Goal: Information Seeking & Learning: Learn about a topic

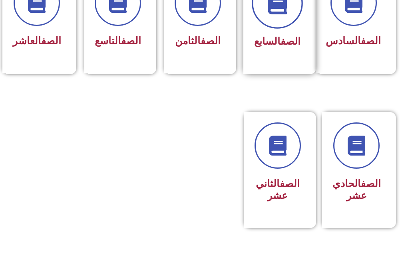
scroll to position [479, 0]
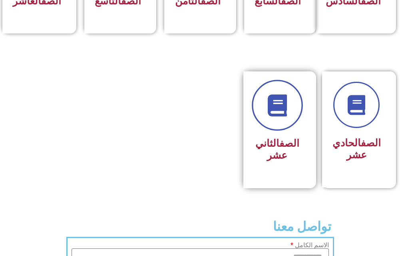
click at [273, 116] on icon at bounding box center [277, 105] width 22 height 22
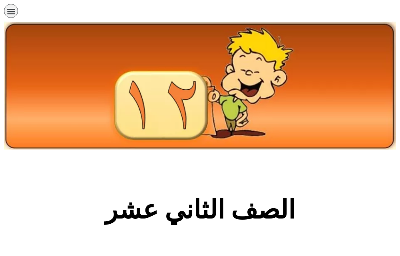
scroll to position [160, 0]
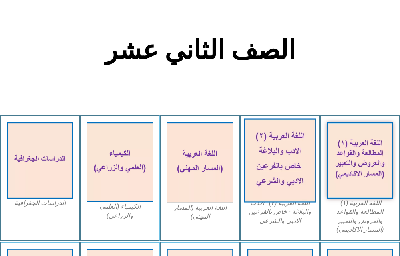
click at [259, 155] on img at bounding box center [280, 161] width 72 height 84
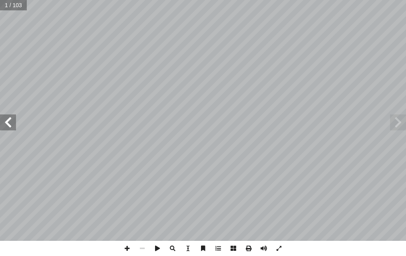
click at [6, 120] on span at bounding box center [8, 123] width 16 height 16
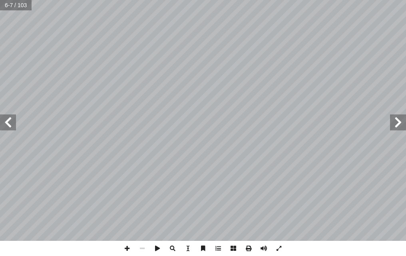
click at [6, 120] on span at bounding box center [8, 123] width 16 height 16
click at [124, 246] on span at bounding box center [126, 248] width 15 height 15
click at [8, 122] on span at bounding box center [8, 123] width 16 height 16
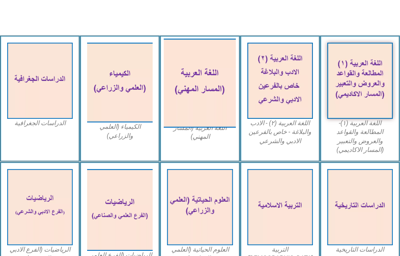
scroll to position [280, 0]
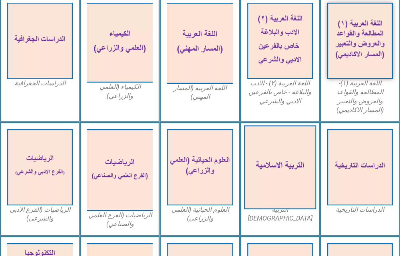
click at [294, 161] on img at bounding box center [280, 167] width 72 height 84
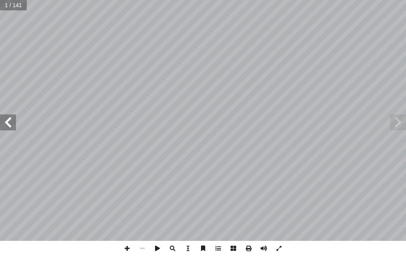
click at [14, 120] on span at bounding box center [8, 123] width 16 height 16
click at [12, 119] on span at bounding box center [8, 123] width 16 height 16
click at [11, 119] on span at bounding box center [8, 123] width 16 height 16
click at [10, 118] on span at bounding box center [8, 123] width 16 height 16
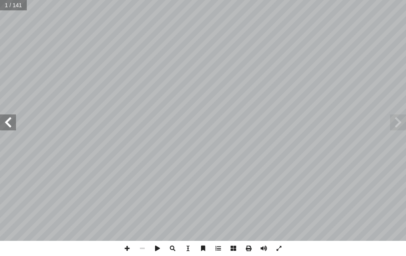
click at [7, 121] on span at bounding box center [8, 123] width 16 height 16
drag, startPoint x: 7, startPoint y: 121, endPoint x: 4, endPoint y: 116, distance: 6.1
click at [4, 116] on span at bounding box center [8, 123] width 16 height 16
click at [3, 115] on span at bounding box center [8, 123] width 16 height 16
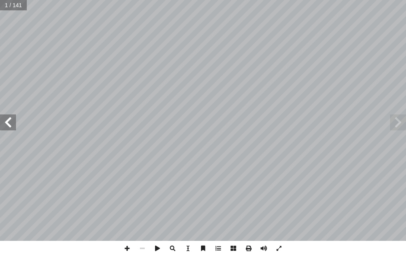
click at [3, 115] on span at bounding box center [8, 123] width 16 height 16
click at [0, 116] on span at bounding box center [8, 123] width 16 height 16
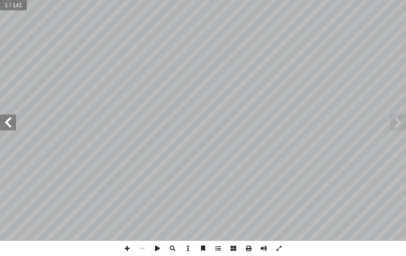
click at [0, 116] on span at bounding box center [8, 123] width 16 height 16
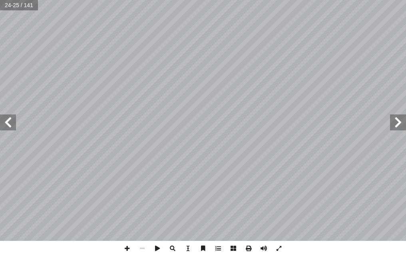
click at [0, 116] on span at bounding box center [8, 123] width 16 height 16
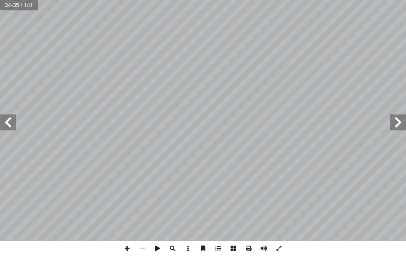
click at [0, 116] on span at bounding box center [8, 123] width 16 height 16
click at [5, 126] on span at bounding box center [8, 123] width 16 height 16
click at [122, 245] on span at bounding box center [126, 248] width 15 height 15
